Goal: Transaction & Acquisition: Purchase product/service

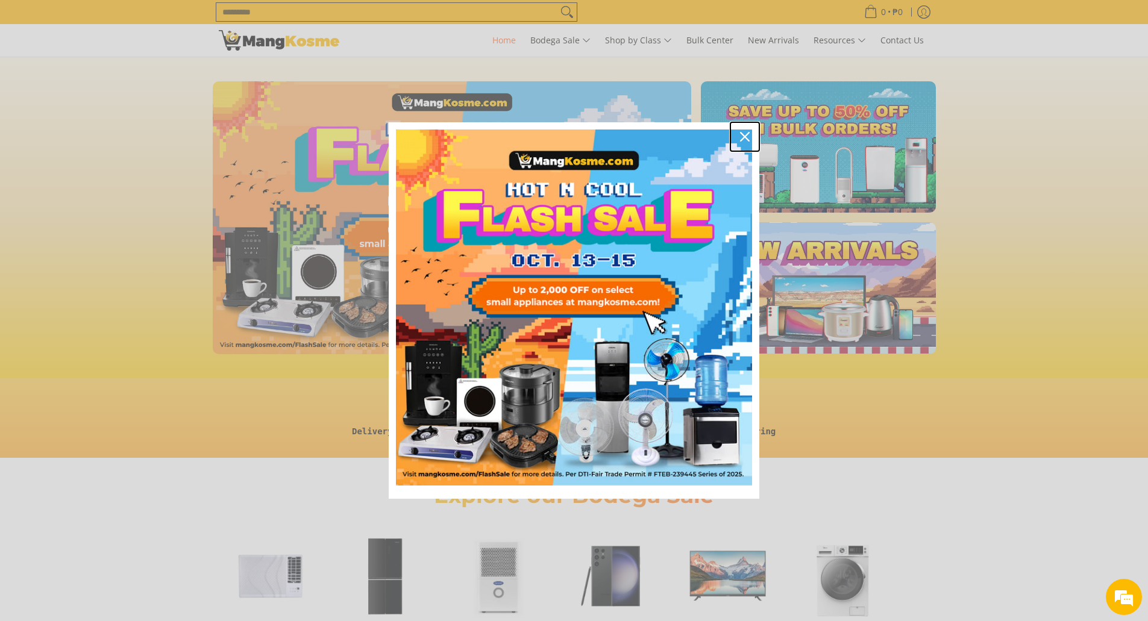
click at [748, 134] on icon "close icon" at bounding box center [745, 137] width 10 height 10
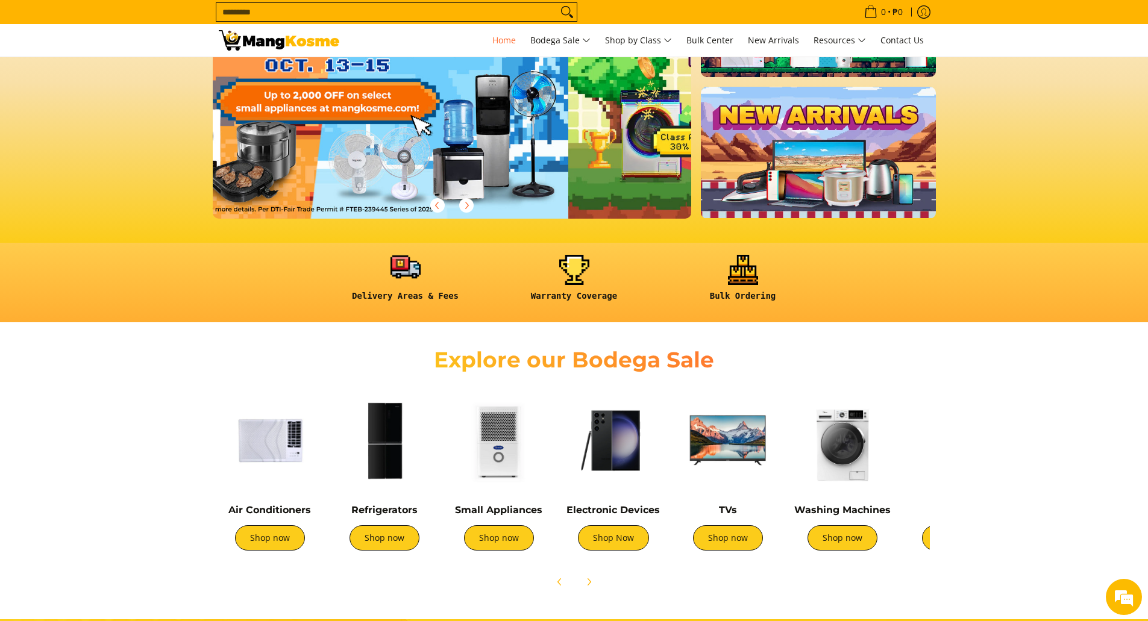
scroll to position [136, 0]
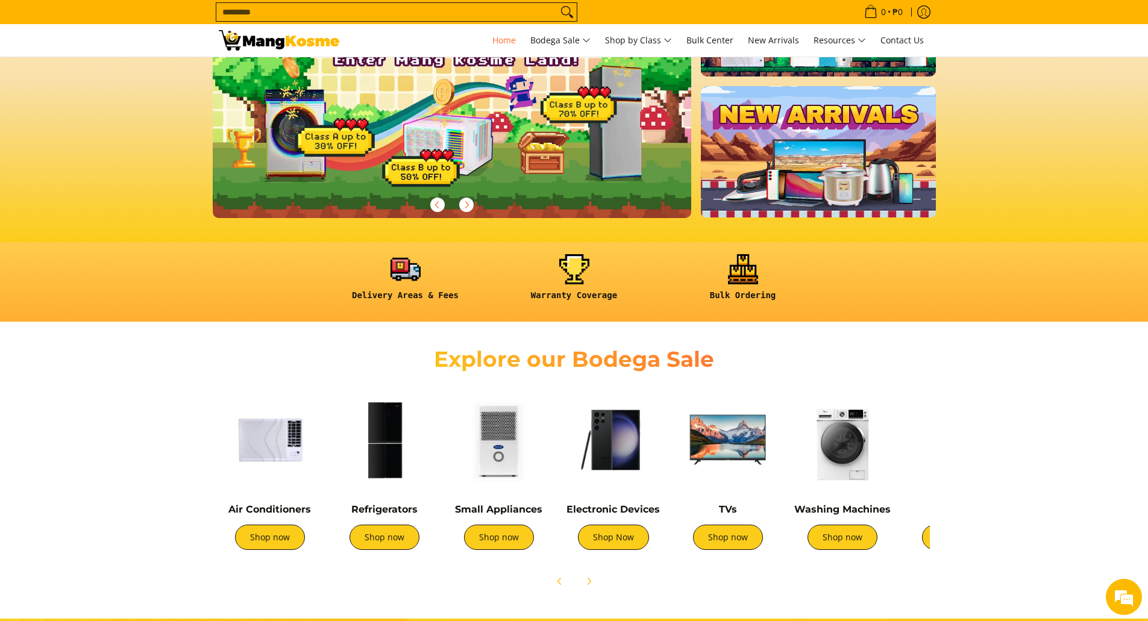
click at [259, 451] on img at bounding box center [270, 440] width 102 height 102
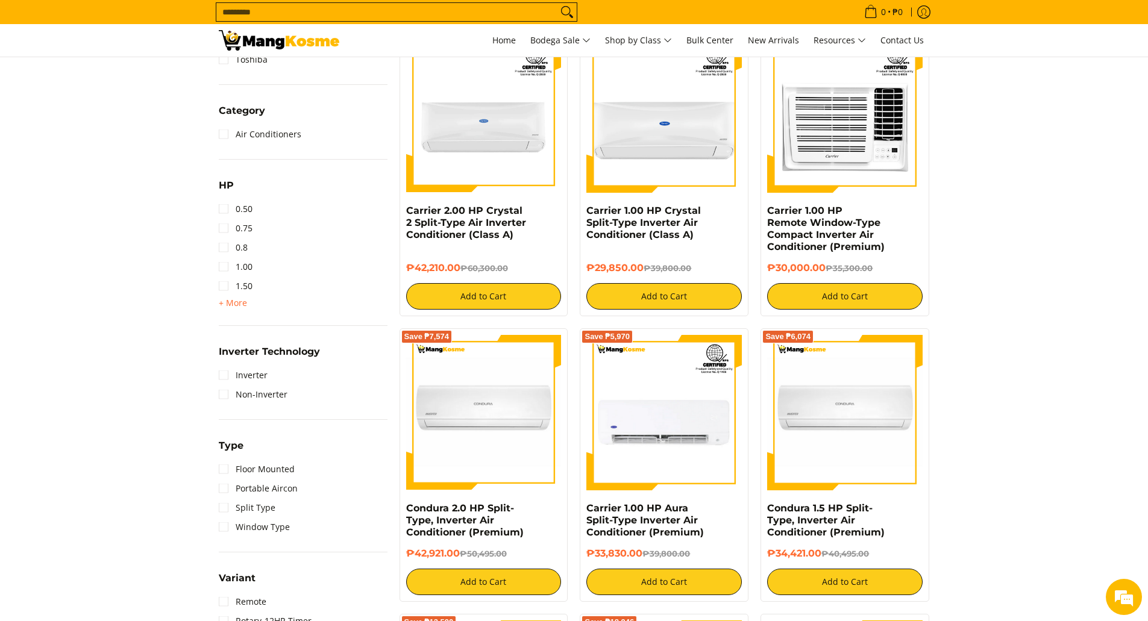
scroll to position [533, 0]
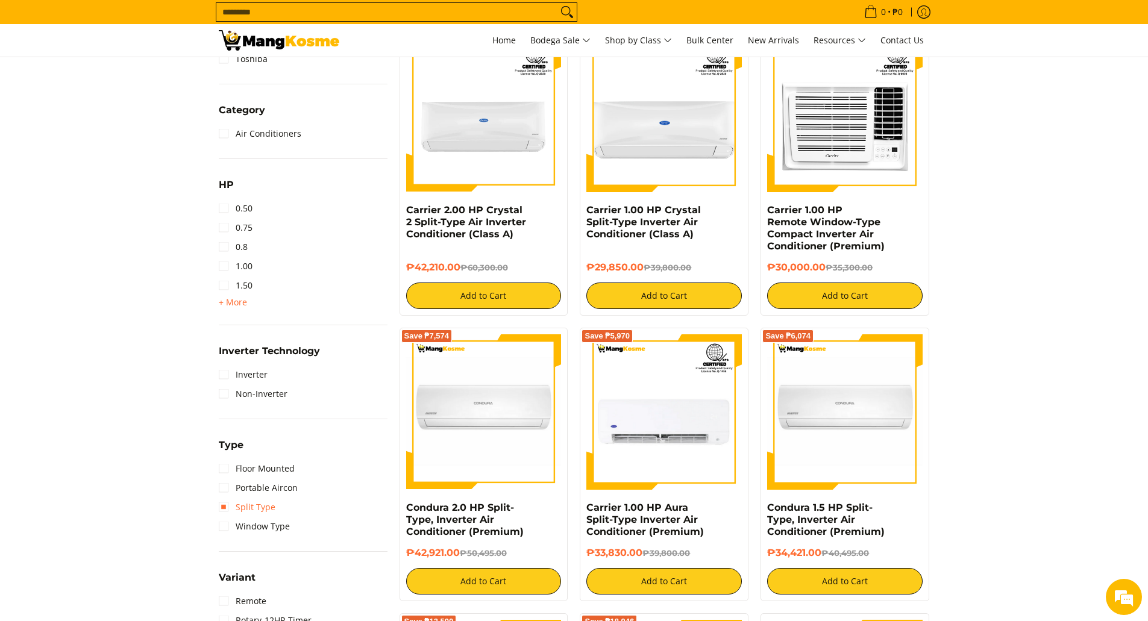
click at [224, 510] on link "Split Type" at bounding box center [247, 507] width 57 height 19
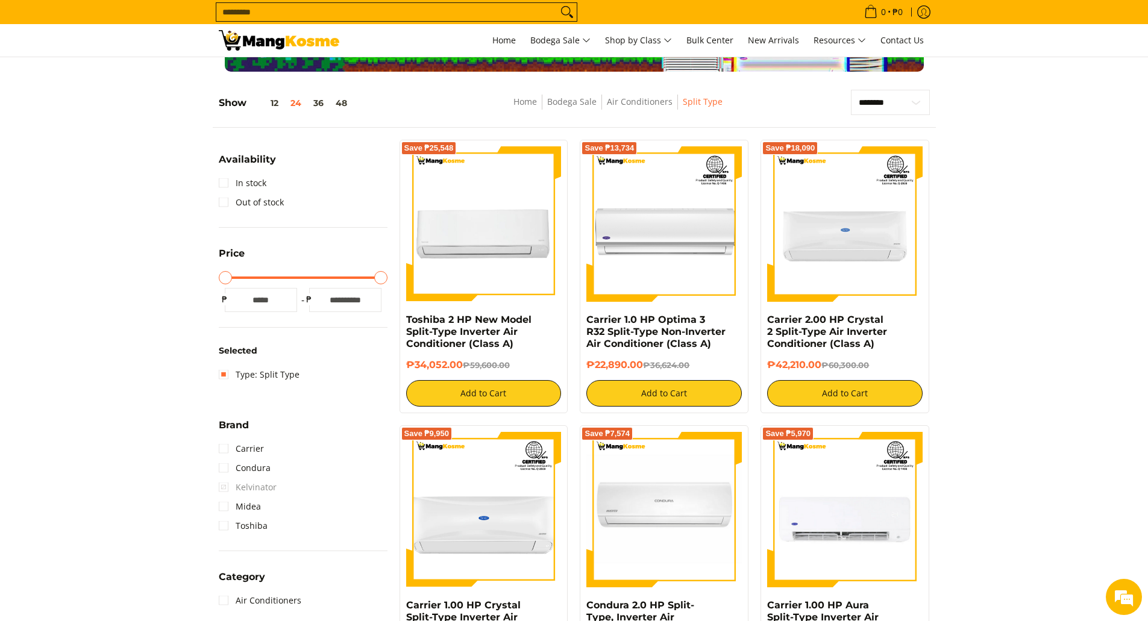
scroll to position [138, 0]
click at [233, 507] on link "Midea" at bounding box center [240, 506] width 42 height 19
